Goal: Task Accomplishment & Management: Use online tool/utility

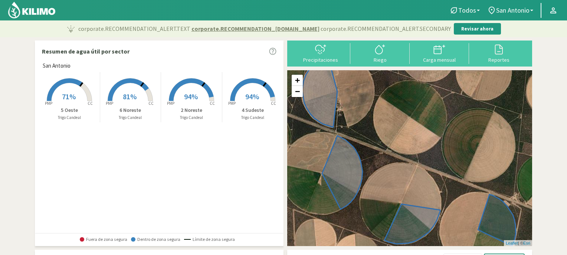
click at [191, 91] on rect at bounding box center [191, 101] width 59 height 59
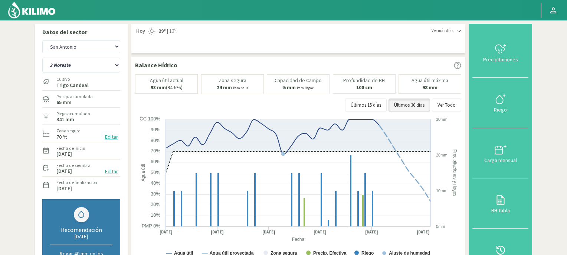
click at [498, 101] on icon at bounding box center [501, 99] width 12 height 12
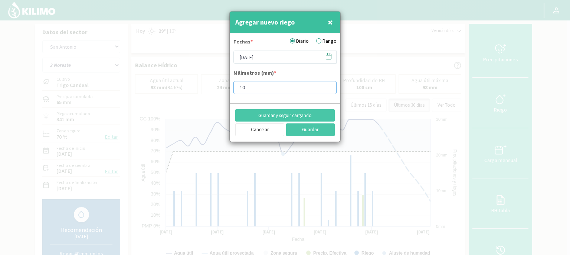
click at [249, 85] on input "10" at bounding box center [284, 87] width 103 height 13
type input "15"
click at [306, 131] on button "Guardar" at bounding box center [310, 129] width 49 height 13
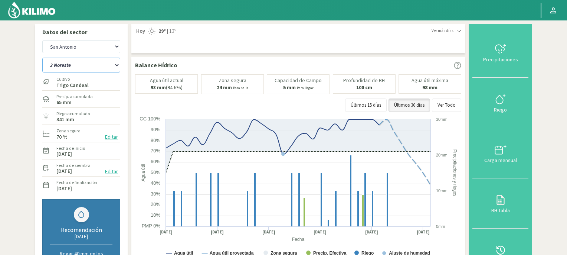
click at [117, 64] on select "2 Noreste 4 Sudeste 5 Oeste 6 Noreste" at bounding box center [81, 65] width 78 height 15
select select "1: Object"
click at [42, 58] on select "2 Noreste 4 Sudeste 5 Oeste 6 Noreste" at bounding box center [81, 65] width 78 height 15
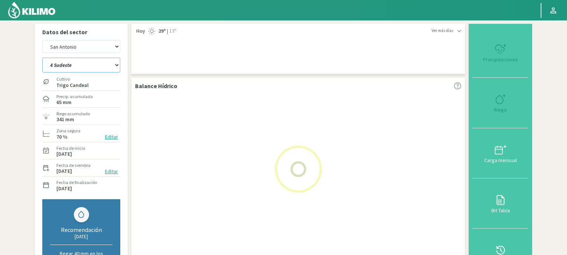
select select "2: Object"
select select "5: Object"
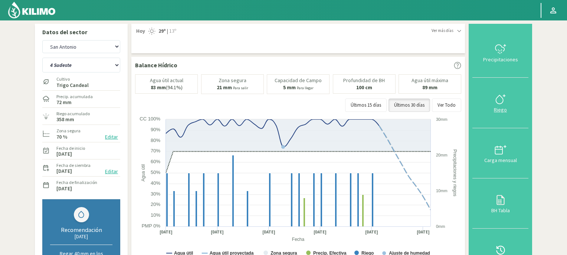
click at [503, 100] on icon at bounding box center [501, 99] width 12 height 12
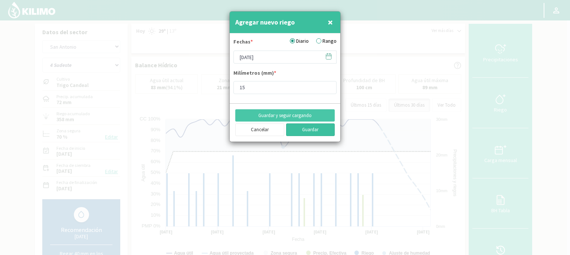
click at [318, 128] on button "Guardar" at bounding box center [310, 129] width 49 height 13
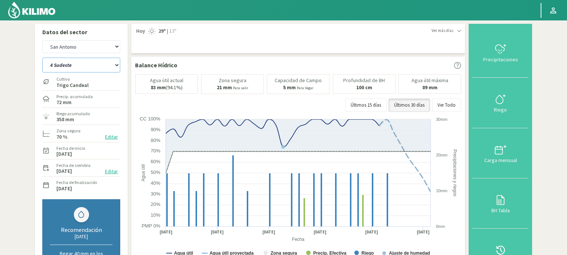
click at [117, 63] on select "2 Noreste 4 Sudeste 5 Oeste 6 Noreste" at bounding box center [81, 65] width 78 height 15
select select "6: Object"
click at [42, 58] on select "2 Noreste 4 Sudeste 5 Oeste 6 Noreste" at bounding box center [81, 65] width 78 height 15
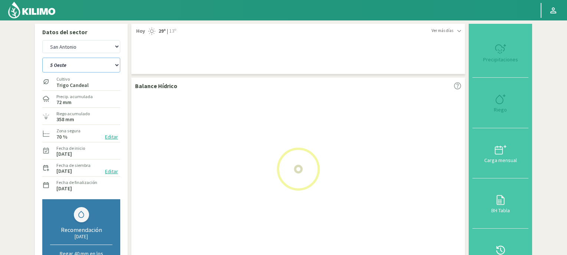
select select "4: Object"
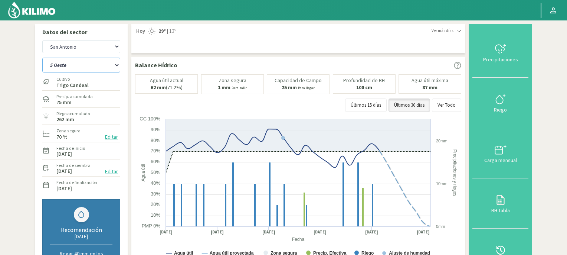
click at [116, 64] on select "2 Noreste 4 Sudeste 5 Oeste 6 Noreste" at bounding box center [81, 65] width 78 height 15
select select "11: Object"
click at [42, 58] on select "2 Noreste 4 Sudeste 5 Oeste 6 Noreste" at bounding box center [81, 65] width 78 height 15
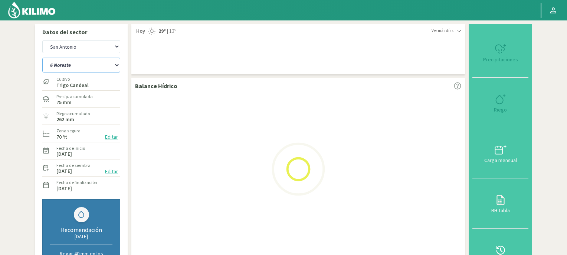
select select "6: Object"
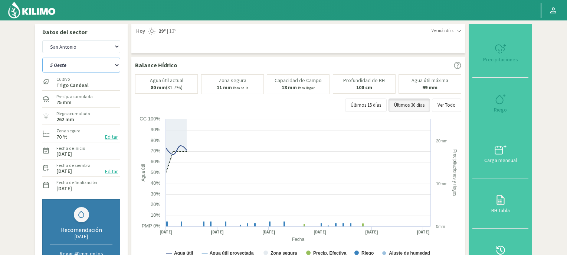
select select "15: Object"
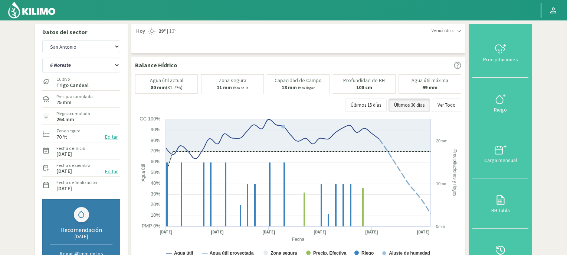
click at [496, 98] on icon at bounding box center [501, 99] width 12 height 12
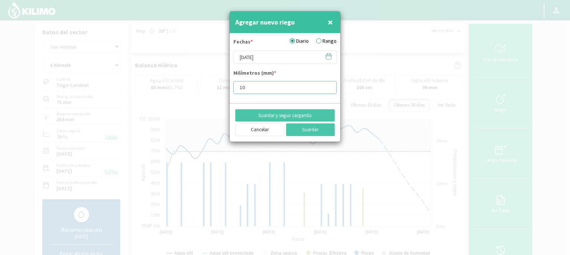
click at [250, 88] on input "10" at bounding box center [284, 87] width 103 height 13
type input "1"
type input "20"
click at [307, 130] on button "Guardar" at bounding box center [310, 129] width 49 height 13
